Goal: Check status: Check status

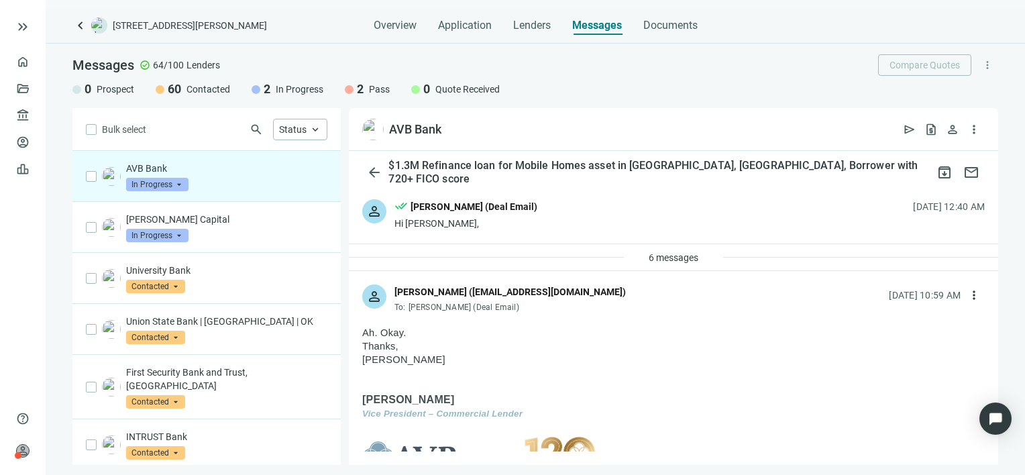
click at [179, 185] on span "In Progress" at bounding box center [157, 184] width 62 height 13
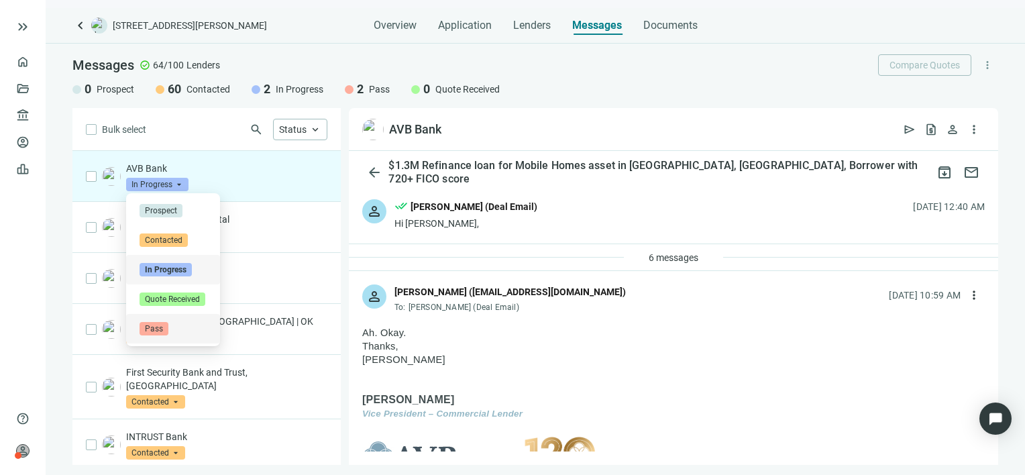
click at [160, 331] on span "Pass" at bounding box center [154, 328] width 29 height 13
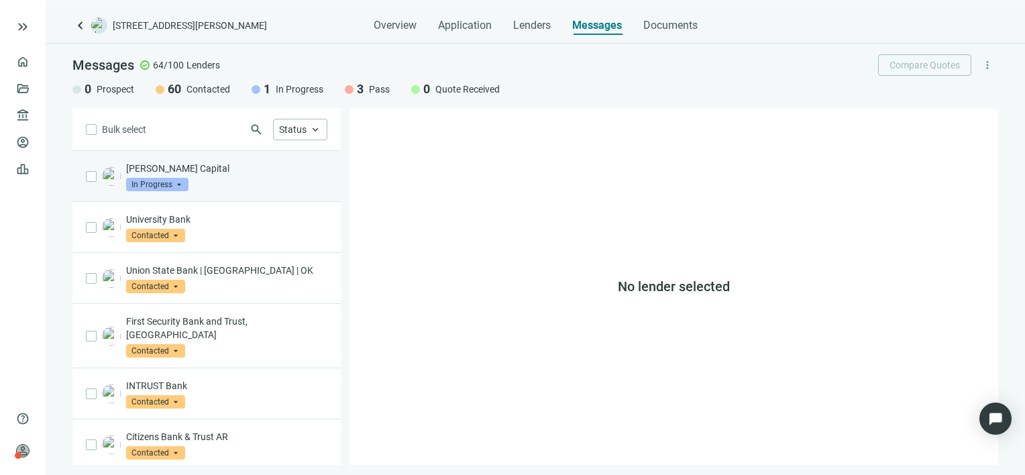
click at [179, 180] on span "In Progress" at bounding box center [157, 184] width 62 height 13
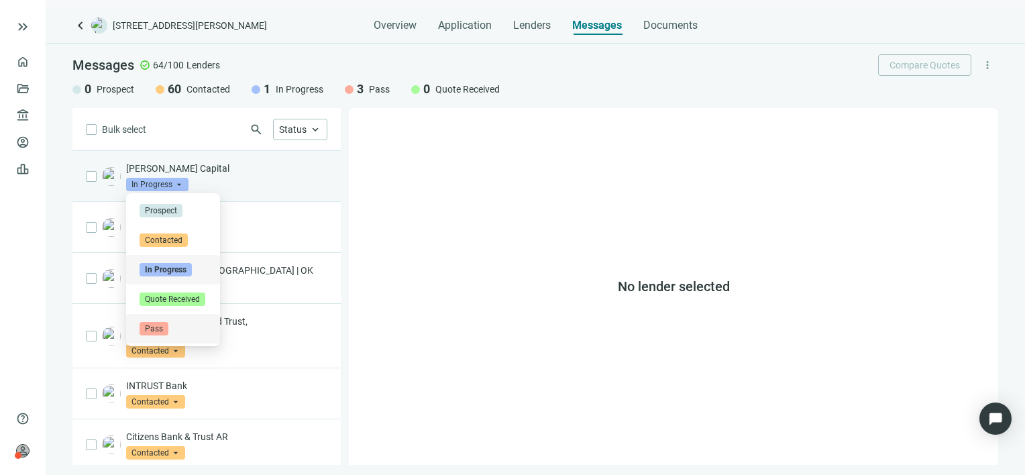
click at [158, 330] on span "Pass" at bounding box center [154, 328] width 29 height 13
